Goal: Use online tool/utility

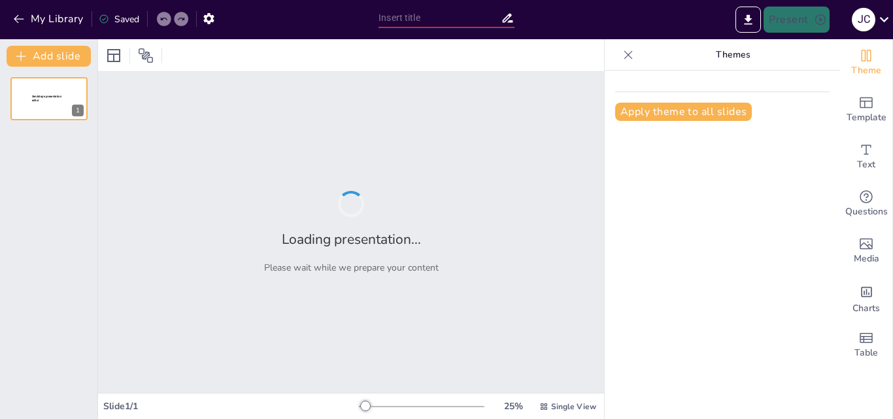
type input "Transformación Digital: Construyendo un Modelo de Negocio Sostenible"
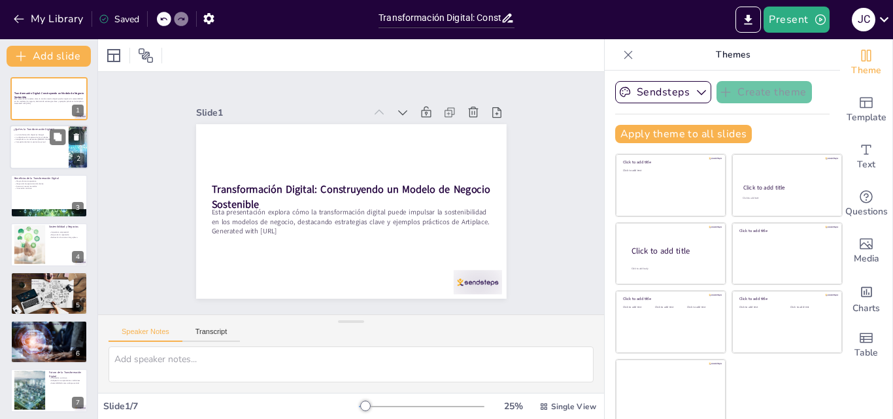
click at [65, 150] on div at bounding box center [49, 147] width 78 height 44
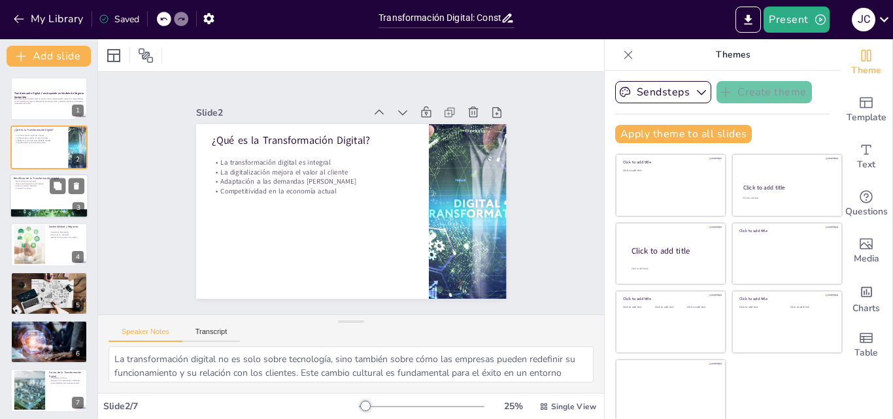
click at [55, 175] on div at bounding box center [49, 196] width 78 height 44
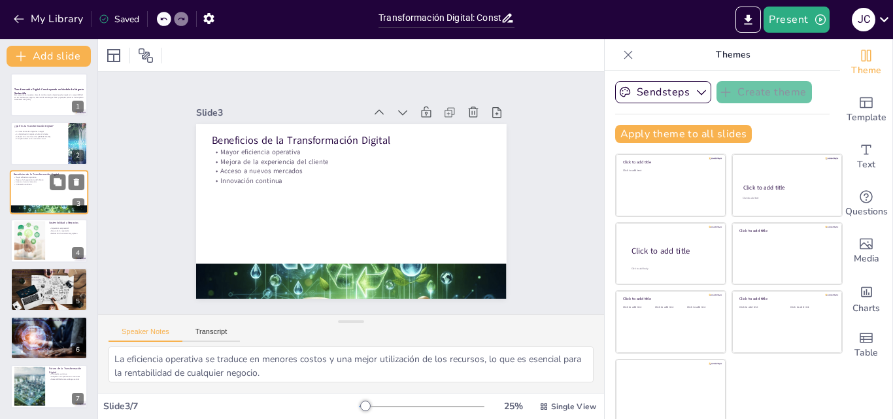
scroll to position [3, 0]
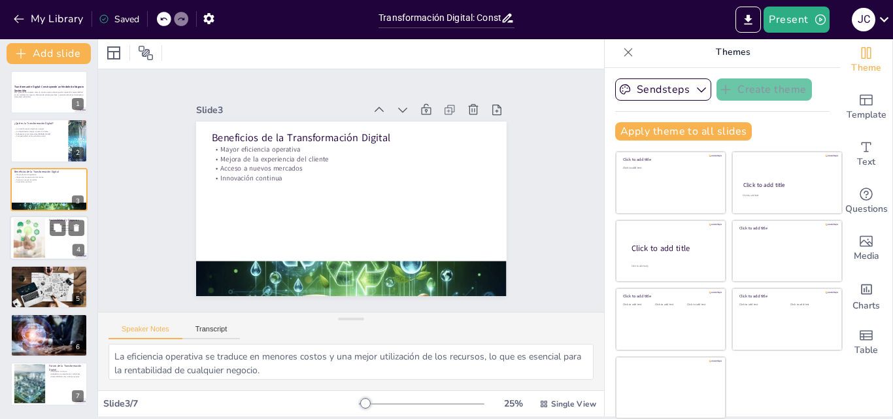
click at [46, 233] on div at bounding box center [49, 238] width 78 height 44
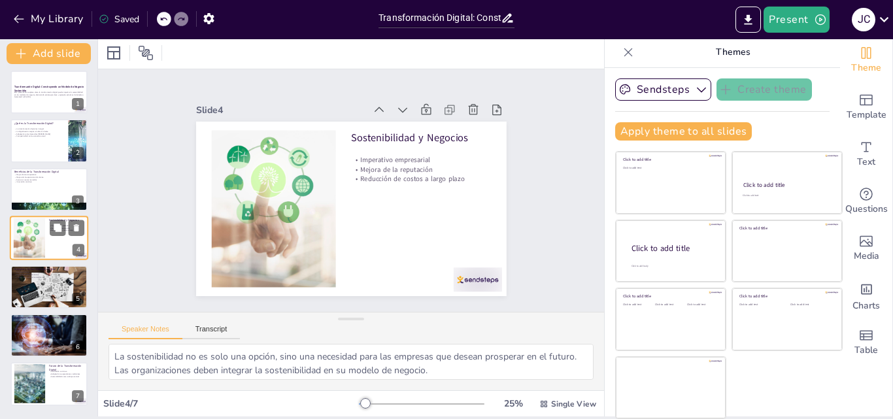
scroll to position [2, 0]
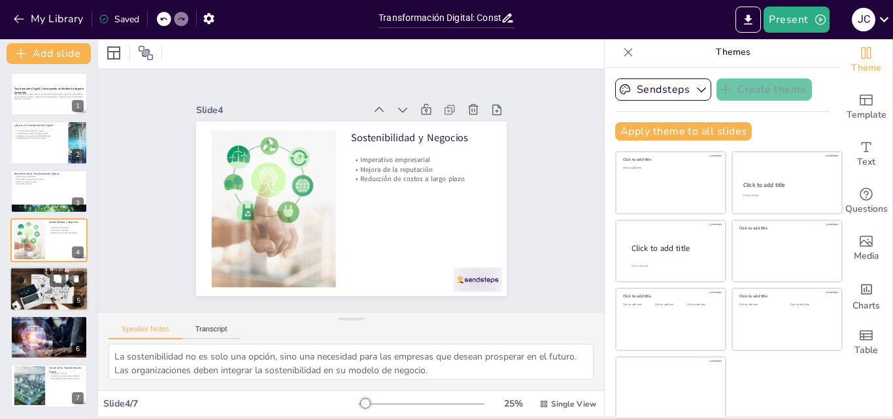
click at [49, 282] on div at bounding box center [49, 289] width 78 height 52
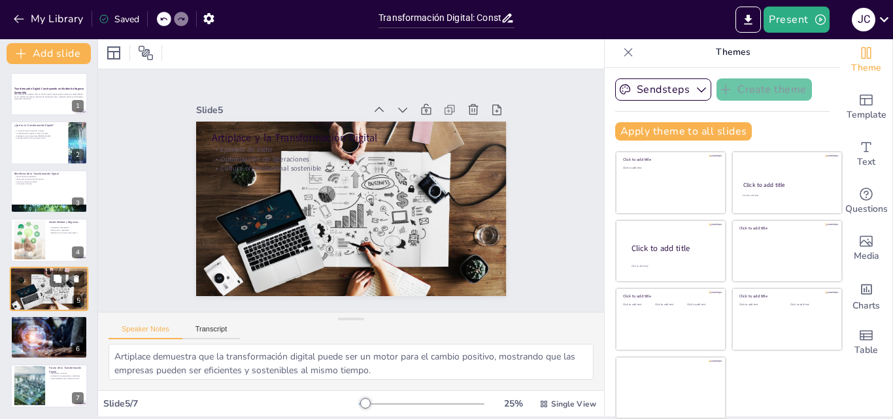
scroll to position [4, 0]
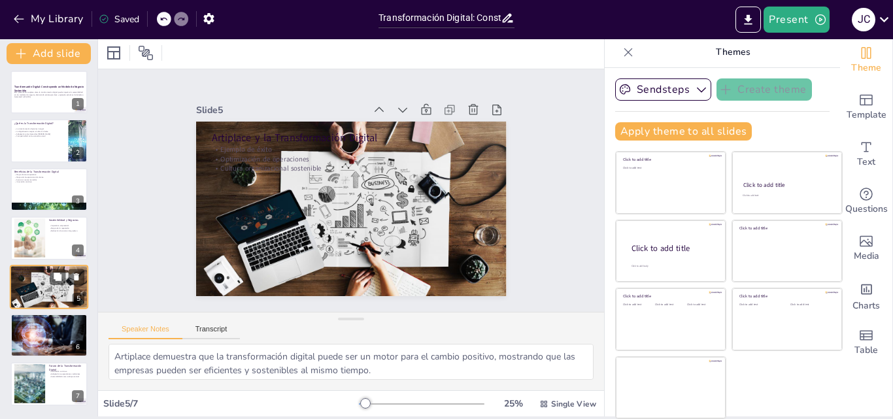
click at [51, 306] on div at bounding box center [49, 287] width 78 height 52
click at [45, 375] on div at bounding box center [49, 384] width 78 height 44
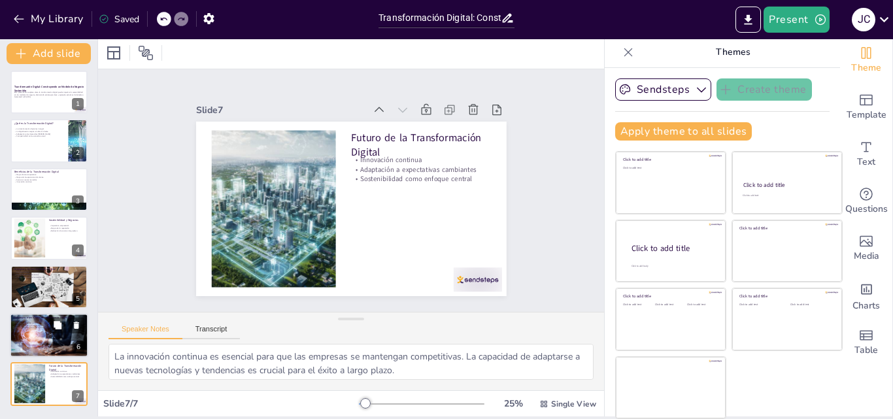
click at [35, 336] on div at bounding box center [49, 335] width 82 height 44
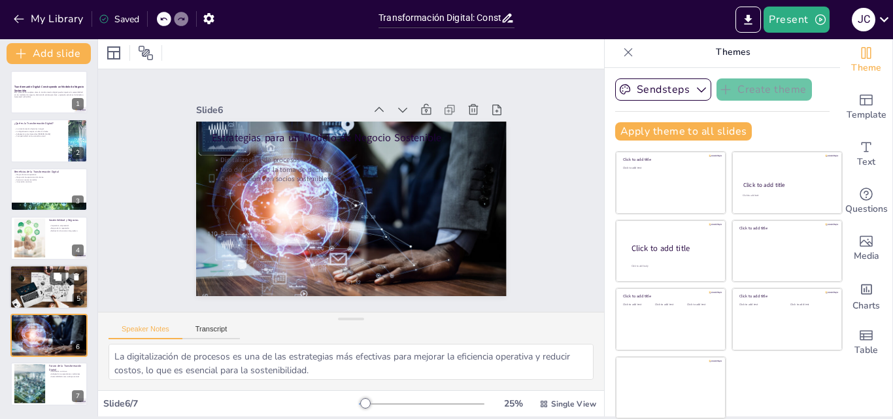
click at [34, 289] on div at bounding box center [49, 287] width 78 height 52
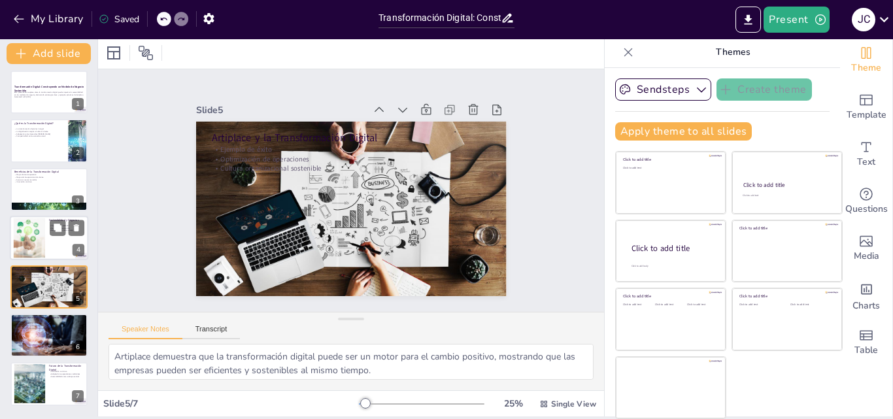
click at [36, 240] on div at bounding box center [28, 238] width 59 height 40
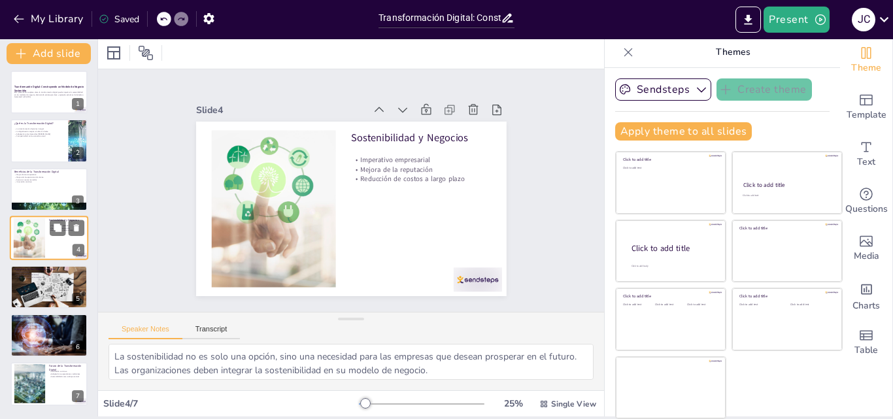
scroll to position [2, 0]
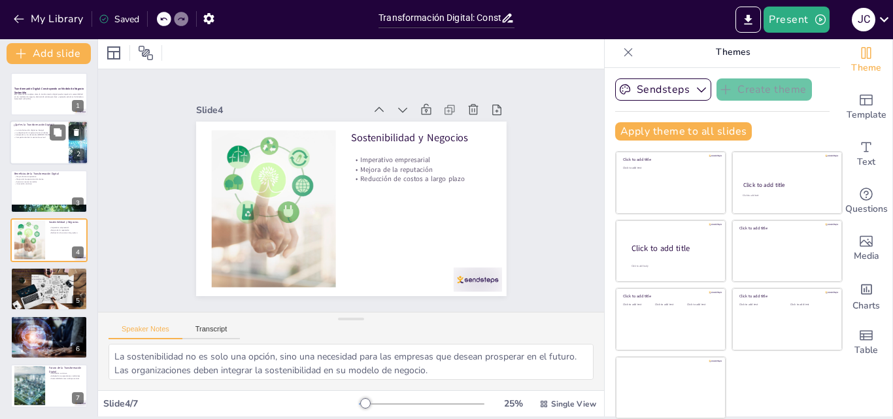
click at [47, 134] on p "Adaptación a las demandas [PERSON_NAME]" at bounding box center [39, 135] width 51 height 3
type textarea "La transformación digital no es solo sobre tecnología, sino también sobre cómo …"
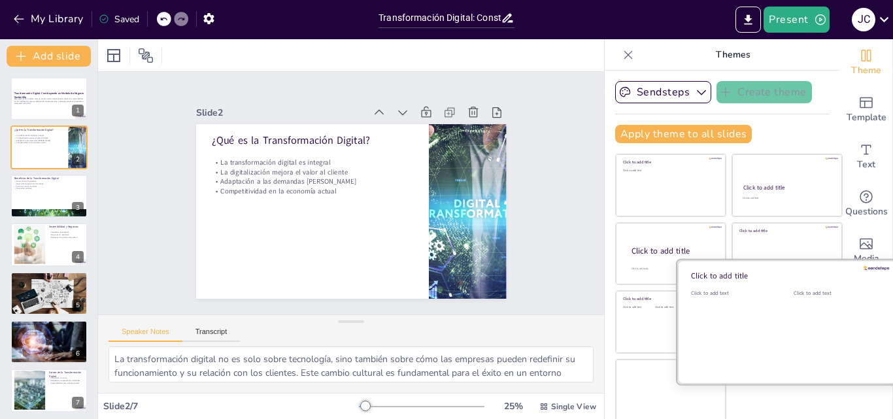
scroll to position [3, 0]
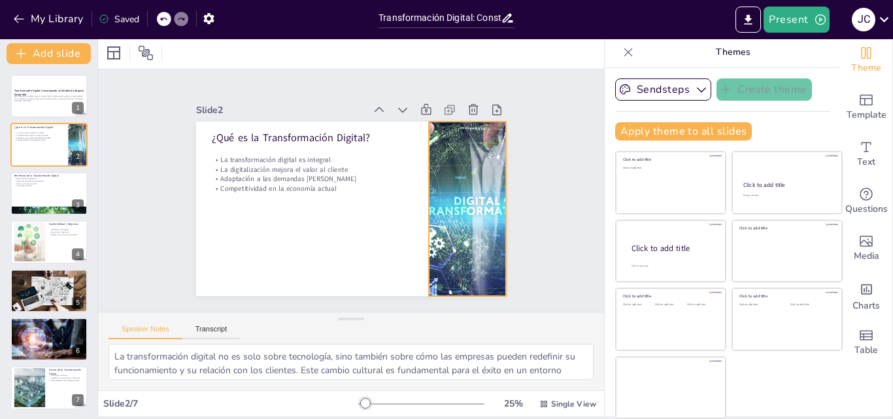
click at [453, 206] on div at bounding box center [320, 76] width 301 height 389
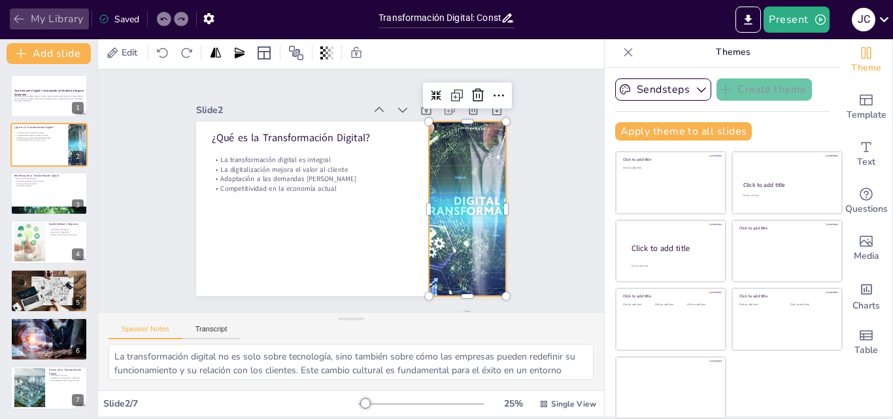
click at [18, 17] on icon "button" at bounding box center [18, 18] width 13 height 13
